Goal: Check status: Check status

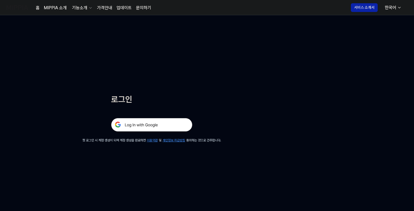
click at [155, 124] on img at bounding box center [151, 125] width 81 height 14
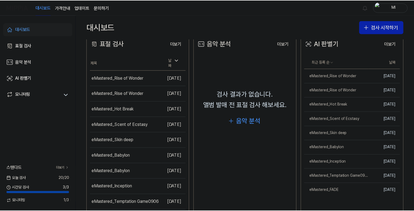
scroll to position [131, 0]
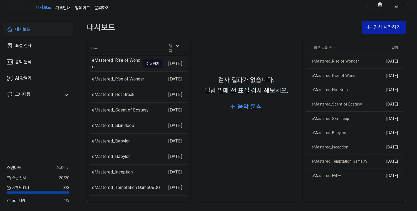
click at [114, 61] on div "eMastered_Rise of Wonder" at bounding box center [116, 63] width 48 height 13
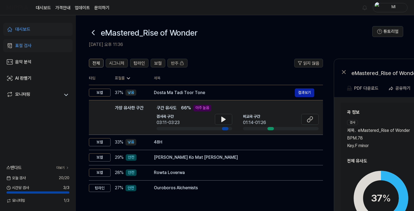
click at [91, 33] on icon at bounding box center [93, 32] width 9 height 9
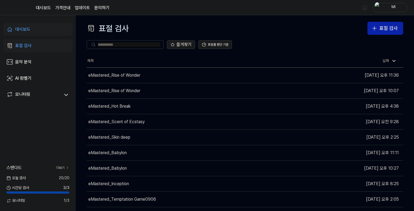
click at [23, 27] on div "대시보드" at bounding box center [22, 29] width 15 height 7
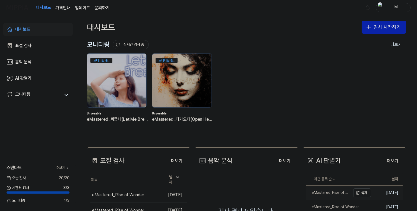
click at [336, 191] on div "eMastered_Rise of Wonder" at bounding box center [328, 192] width 44 height 5
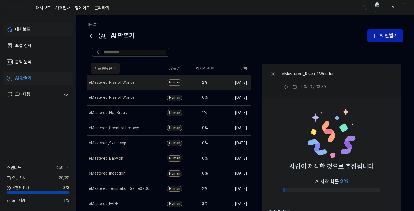
click at [36, 27] on link "대시보드" at bounding box center [37, 29] width 69 height 13
